Goal: Communication & Community: Answer question/provide support

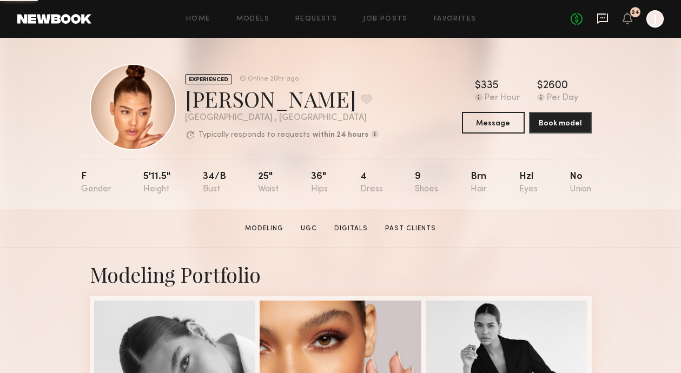
click at [602, 23] on icon at bounding box center [603, 18] width 12 height 12
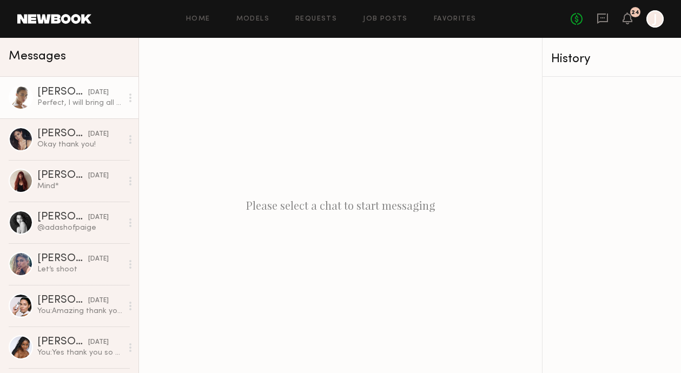
click at [80, 100] on div "Perfect, I will bring all the boot options" at bounding box center [79, 103] width 85 height 10
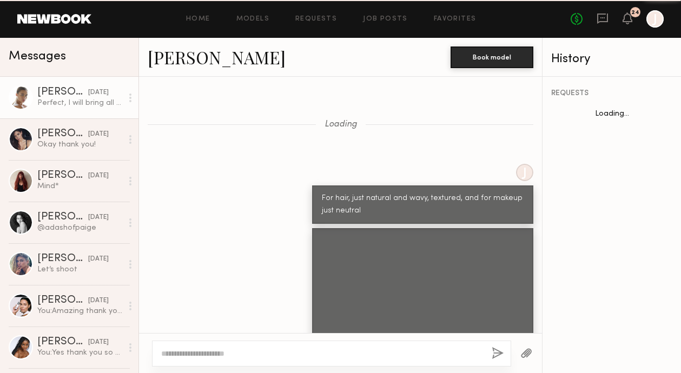
scroll to position [1324, 0]
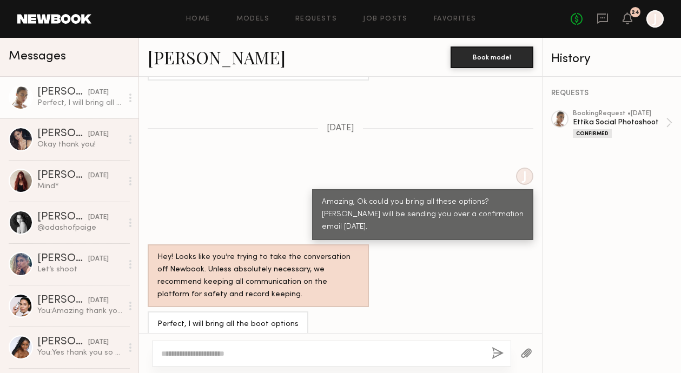
click at [281, 357] on textarea at bounding box center [322, 353] width 322 height 11
click at [590, 127] on div "booking Request • 09/22/2025 Ettika Social Photoshoot Confirmed" at bounding box center [619, 124] width 93 height 28
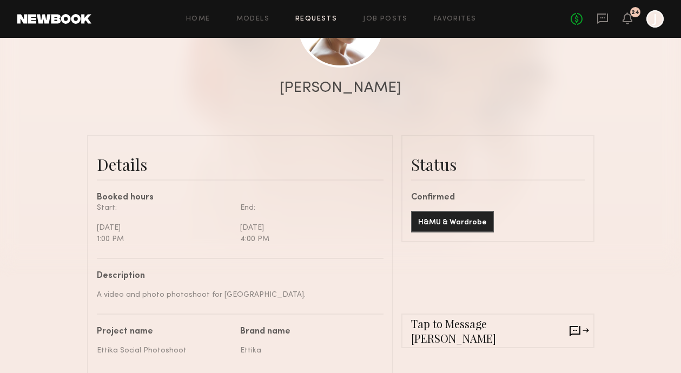
scroll to position [174, 0]
click at [452, 223] on button "H&MU & Wardrobe" at bounding box center [452, 221] width 83 height 22
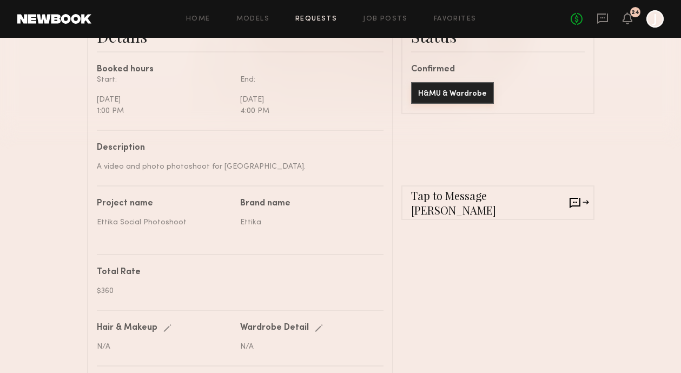
scroll to position [293, 0]
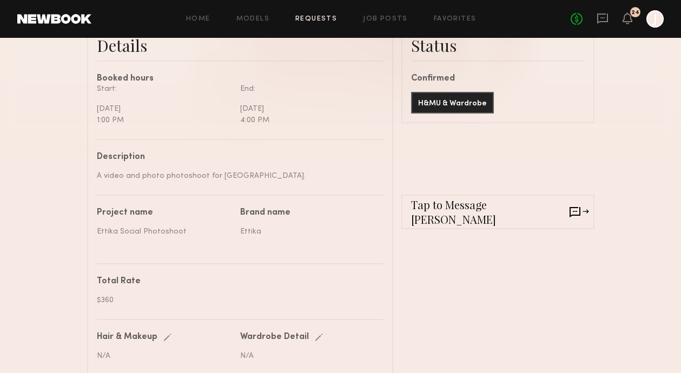
click at [464, 212] on span "Tap to Message Liv" at bounding box center [490, 211] width 159 height 29
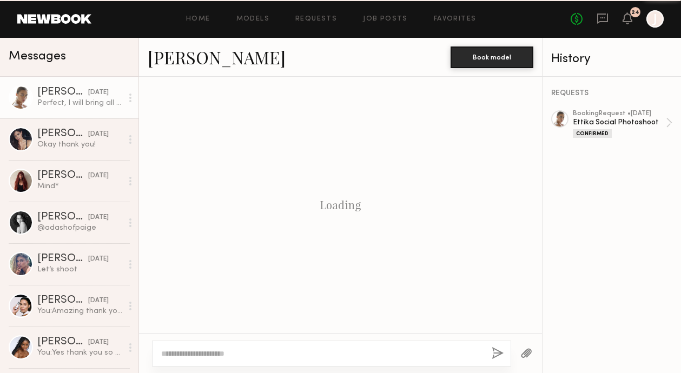
scroll to position [1324, 0]
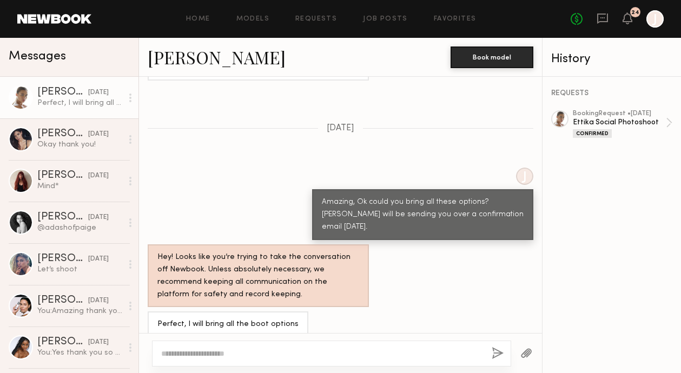
click at [328, 347] on div at bounding box center [331, 354] width 359 height 26
click at [262, 331] on div "Loading J For hair, just natural and wavy, textured, and for makeup just neutra…" at bounding box center [340, 205] width 403 height 256
click at [253, 361] on div at bounding box center [331, 354] width 359 height 26
click at [279, 341] on div at bounding box center [331, 354] width 359 height 26
click at [358, 340] on div at bounding box center [340, 353] width 403 height 40
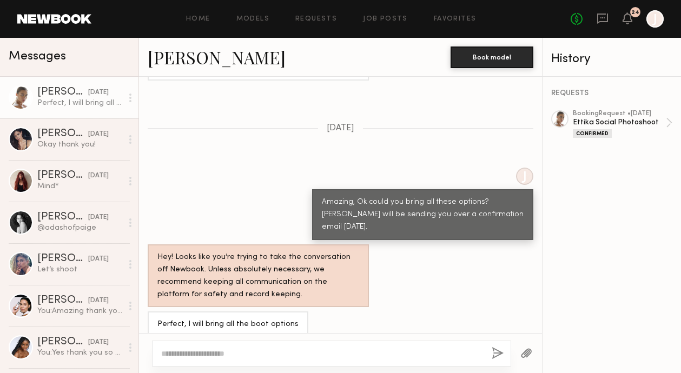
click at [311, 355] on textarea at bounding box center [322, 353] width 322 height 11
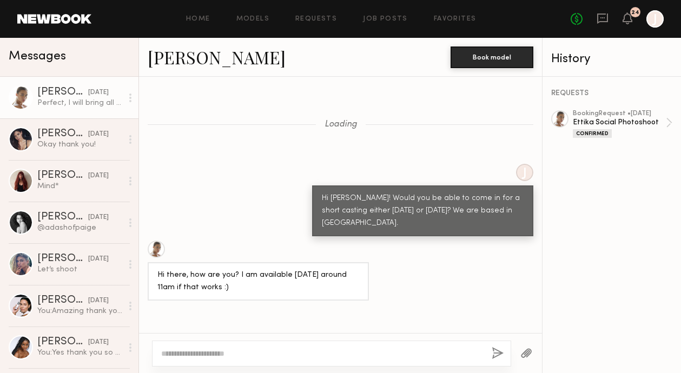
scroll to position [2844, 0]
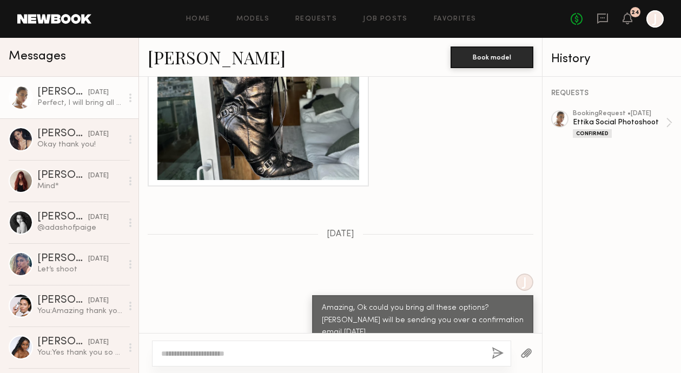
click at [304, 358] on textarea at bounding box center [322, 353] width 322 height 11
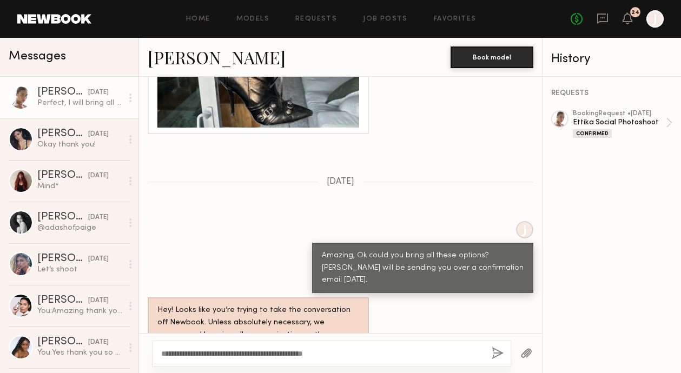
scroll to position [2912, 0]
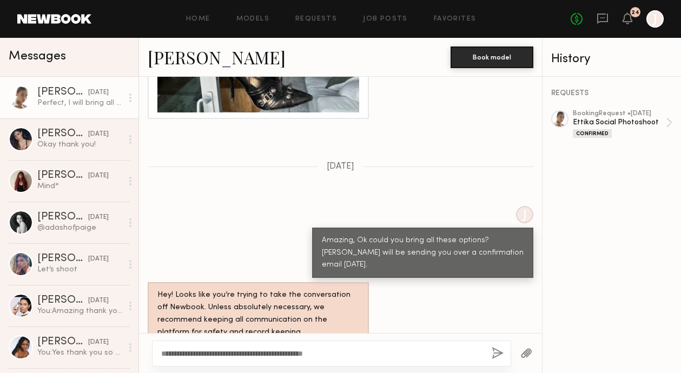
drag, startPoint x: 337, startPoint y: 356, endPoint x: 318, endPoint y: 357, distance: 19.5
click at [318, 357] on textarea "**********" at bounding box center [322, 353] width 322 height 11
click at [397, 357] on textarea "**********" at bounding box center [322, 353] width 322 height 11
click at [457, 356] on textarea "**********" at bounding box center [322, 353] width 322 height 11
type textarea "**********"
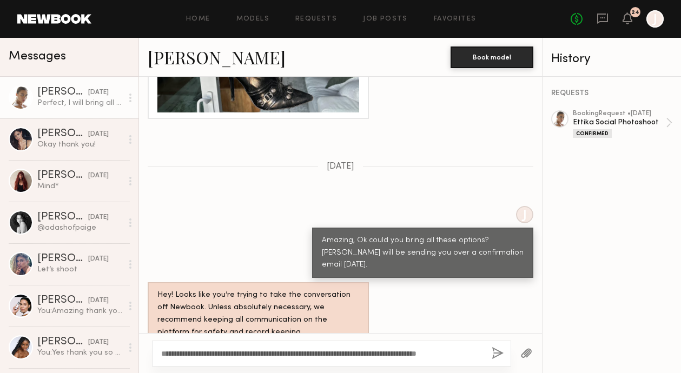
click at [497, 353] on button "button" at bounding box center [498, 354] width 12 height 14
